Goal: Information Seeking & Learning: Learn about a topic

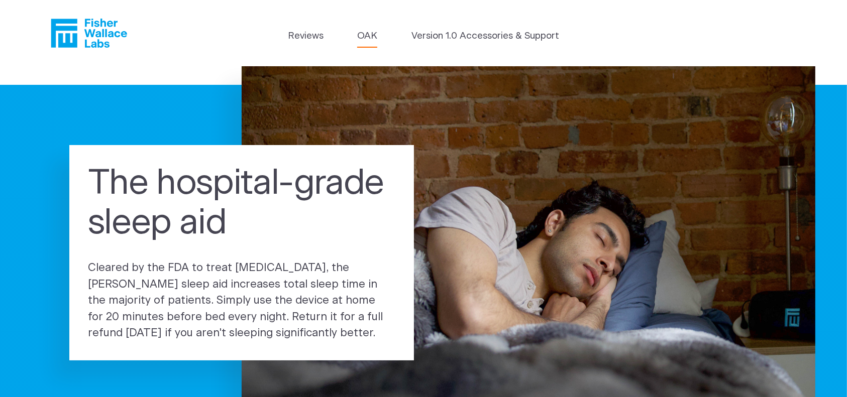
click at [366, 37] on link "OAK" at bounding box center [367, 36] width 20 height 14
click at [161, 275] on p "Cleared by the FDA to treat insomnia, the Fisher Wallace sleep aid increases to…" at bounding box center [242, 301] width 308 height 82
click at [368, 31] on link "OAK" at bounding box center [367, 36] width 20 height 14
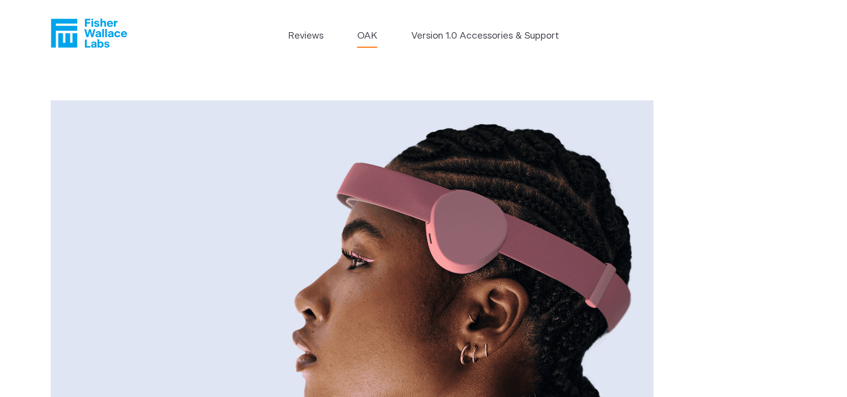
click at [62, 46] on icon "Fisher Wallace" at bounding box center [92, 33] width 69 height 29
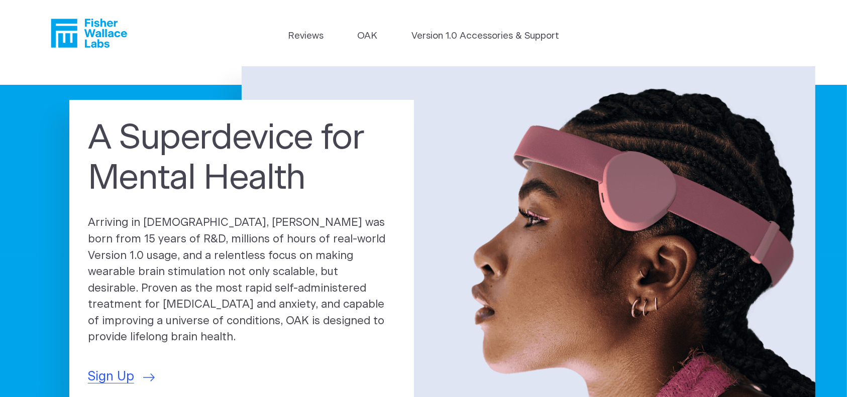
click at [149, 239] on p "Arriving in [DEMOGRAPHIC_DATA], [PERSON_NAME] was born from 15 years of R&D, mi…" at bounding box center [242, 280] width 308 height 131
drag, startPoint x: 270, startPoint y: 238, endPoint x: 347, endPoint y: 238, distance: 76.9
click at [347, 238] on p "Arriving in [DEMOGRAPHIC_DATA], [PERSON_NAME] was born from 15 years of R&D, mi…" at bounding box center [242, 280] width 308 height 131
click at [172, 240] on p "Arriving in [DEMOGRAPHIC_DATA], [PERSON_NAME] was born from 15 years of R&D, mi…" at bounding box center [242, 280] width 308 height 131
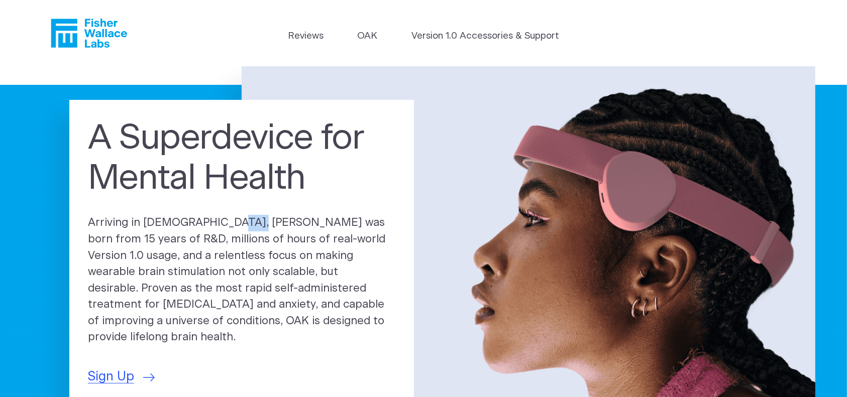
click at [172, 240] on p "Arriving in [DEMOGRAPHIC_DATA], [PERSON_NAME] was born from 15 years of R&D, mi…" at bounding box center [242, 280] width 308 height 131
click at [178, 239] on p "Arriving in [DEMOGRAPHIC_DATA], [PERSON_NAME] was born from 15 years of R&D, mi…" at bounding box center [242, 280] width 308 height 131
